Goal: Find specific page/section: Find specific page/section

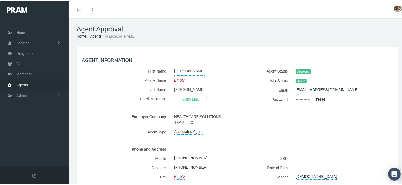
scroll to position [1, 0]
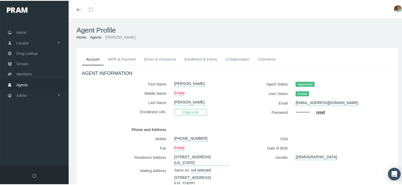
click at [206, 58] on link "Enrollment & Forms" at bounding box center [200, 59] width 41 height 12
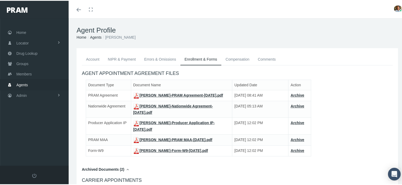
click at [96, 59] on link "Account" at bounding box center [93, 59] width 22 height 12
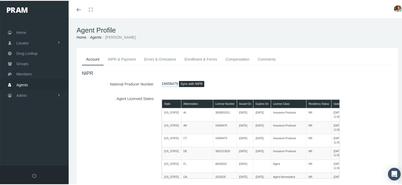
click at [89, 55] on link "Account" at bounding box center [93, 59] width 22 height 12
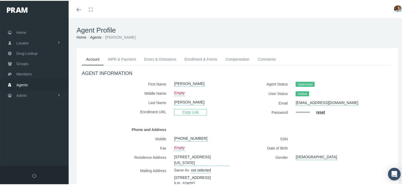
scroll to position [150, 0]
